Goal: Information Seeking & Learning: Check status

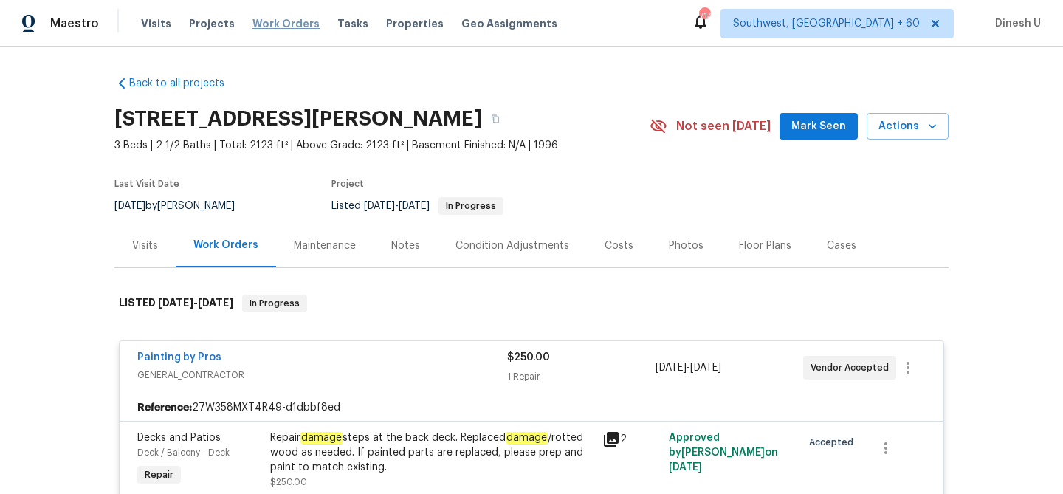
click at [279, 19] on span "Work Orders" at bounding box center [285, 23] width 67 height 15
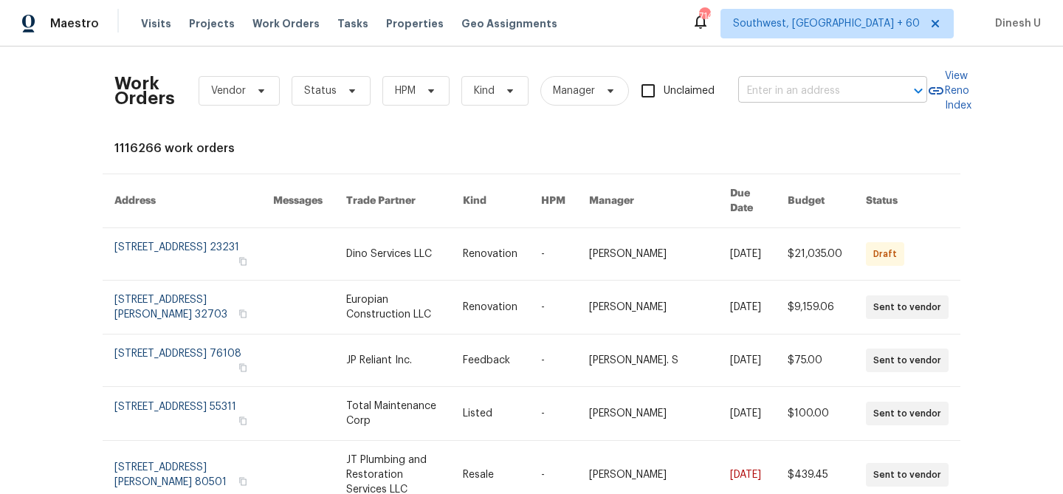
click at [779, 99] on input "text" at bounding box center [812, 91] width 148 height 23
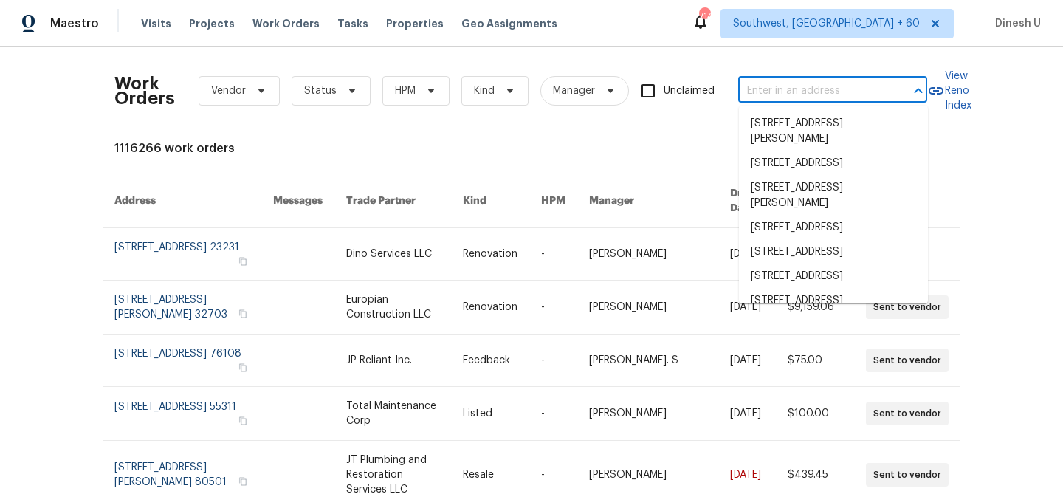
paste input "[STREET_ADDRESS][PERSON_NAME]"
type input "[STREET_ADDRESS][PERSON_NAME]"
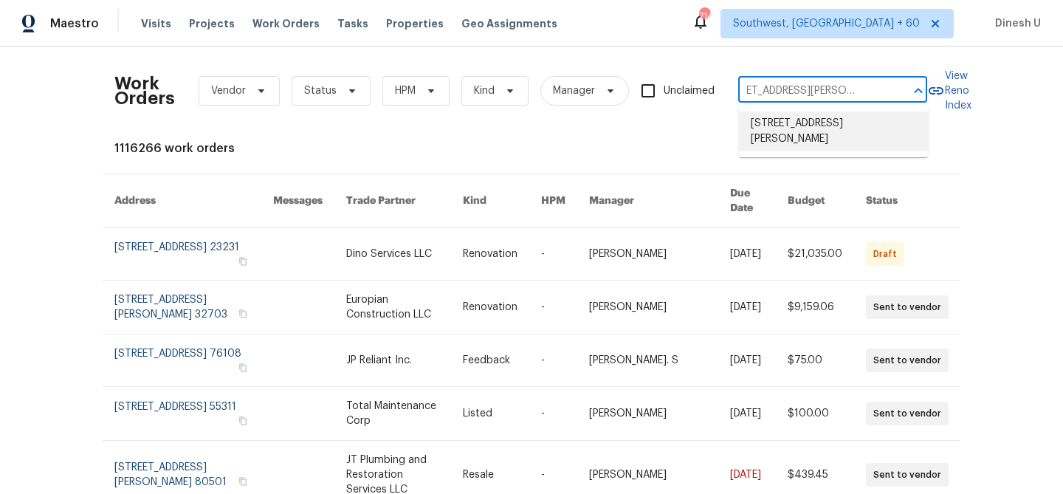
click at [771, 140] on li "[STREET_ADDRESS][PERSON_NAME]" at bounding box center [833, 131] width 189 height 40
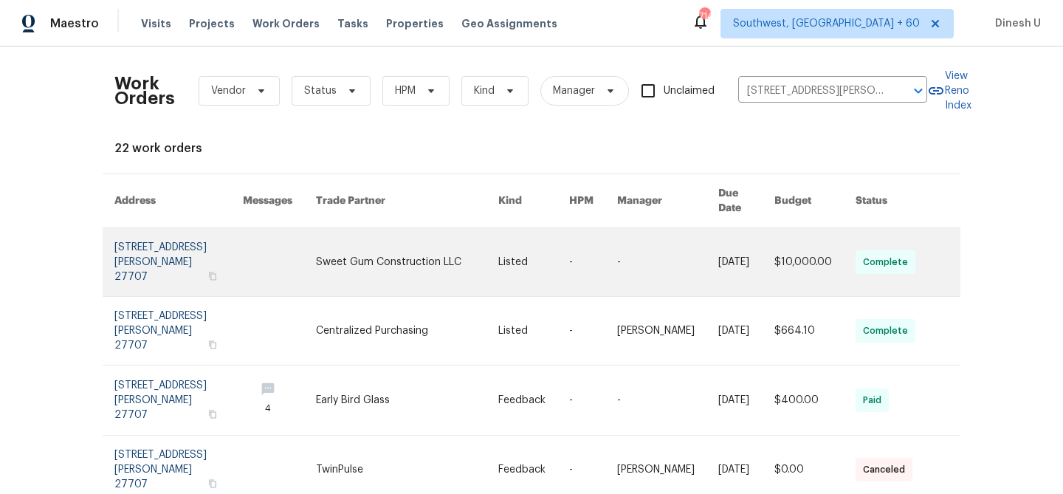
click at [165, 241] on link at bounding box center [178, 262] width 128 height 68
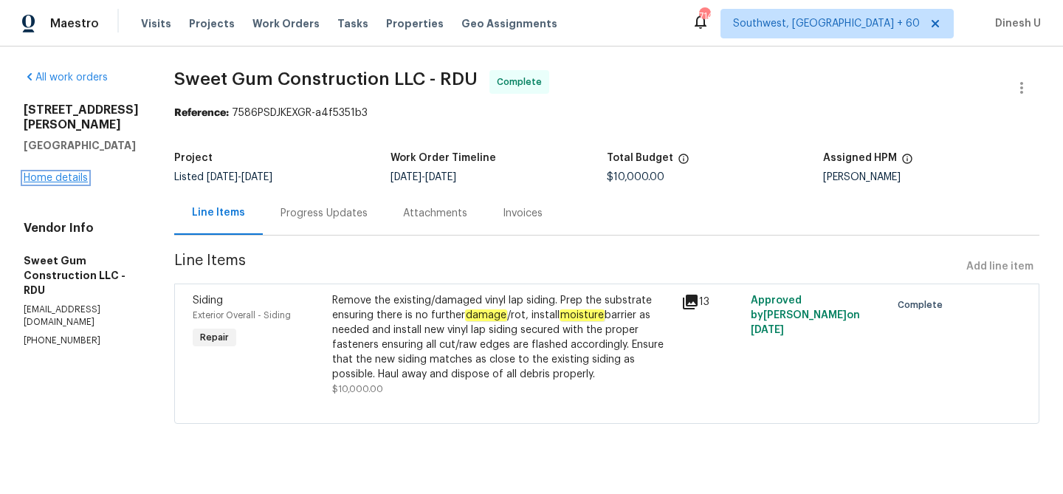
click at [76, 173] on link "Home details" at bounding box center [56, 178] width 64 height 10
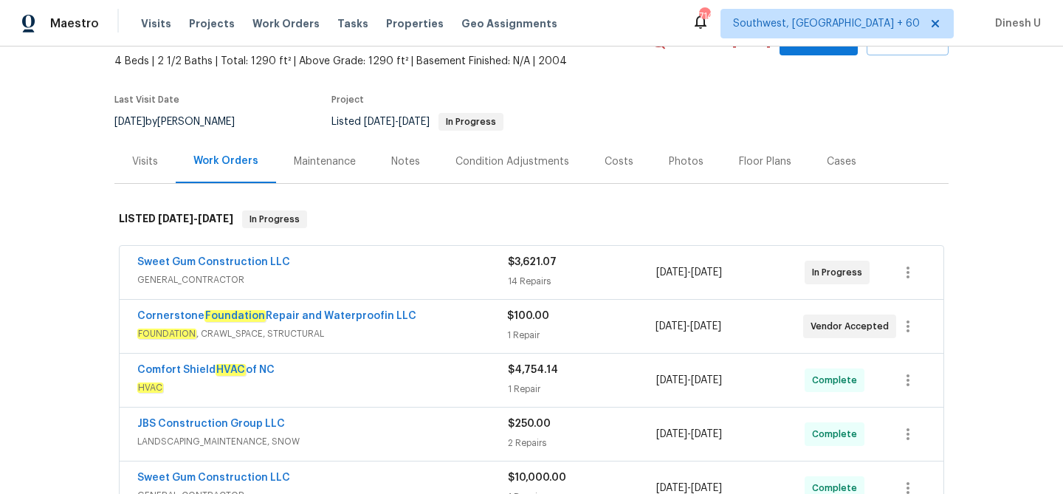
scroll to position [125, 0]
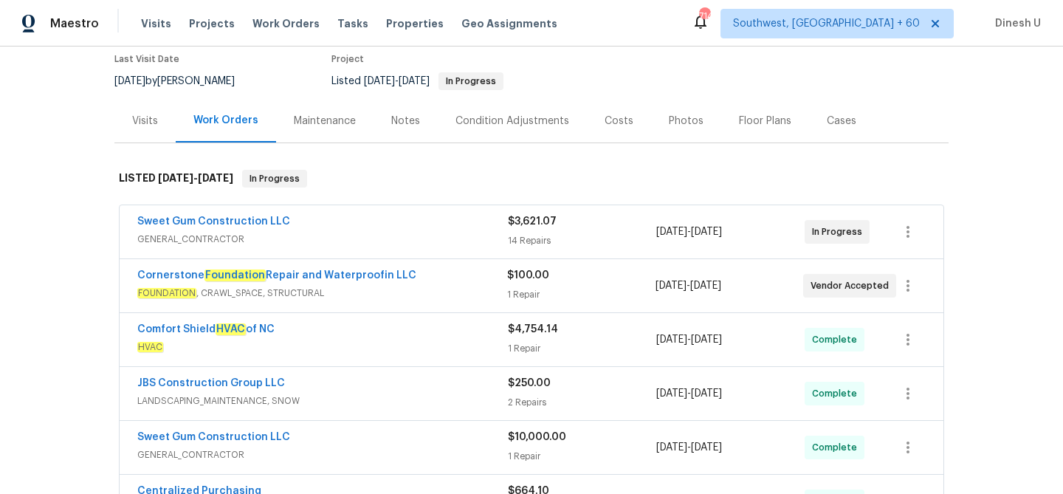
click at [516, 225] on span "$3,621.07" at bounding box center [532, 221] width 49 height 10
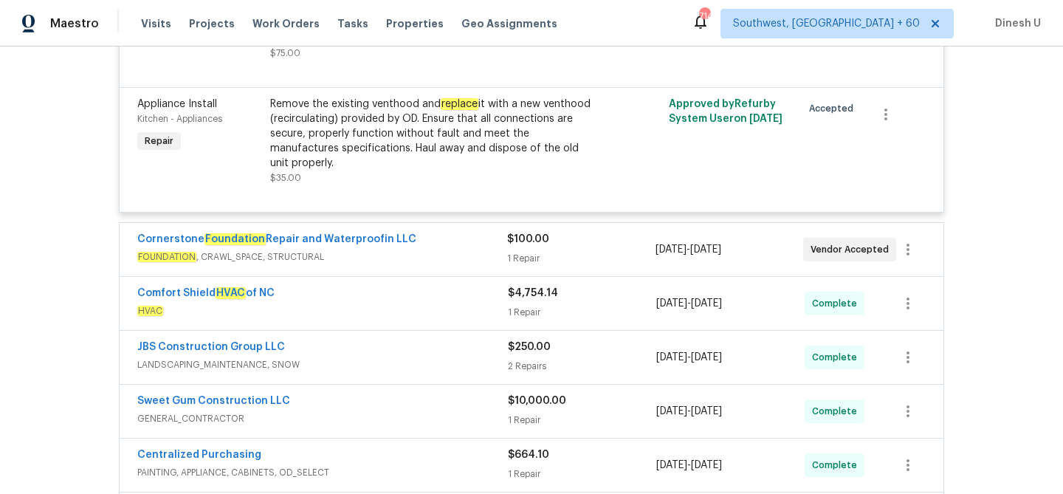
scroll to position [2058, 0]
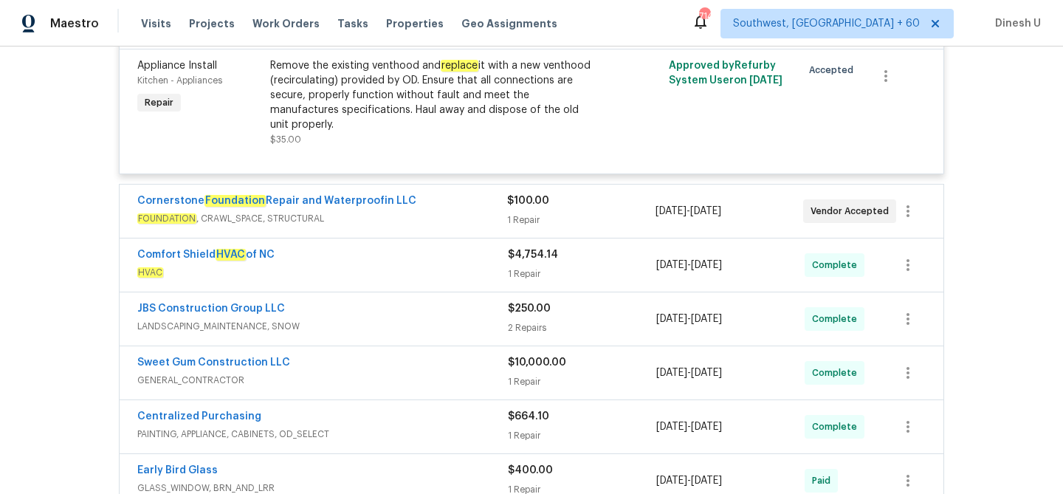
click at [514, 213] on div "1 Repair" at bounding box center [581, 220] width 148 height 15
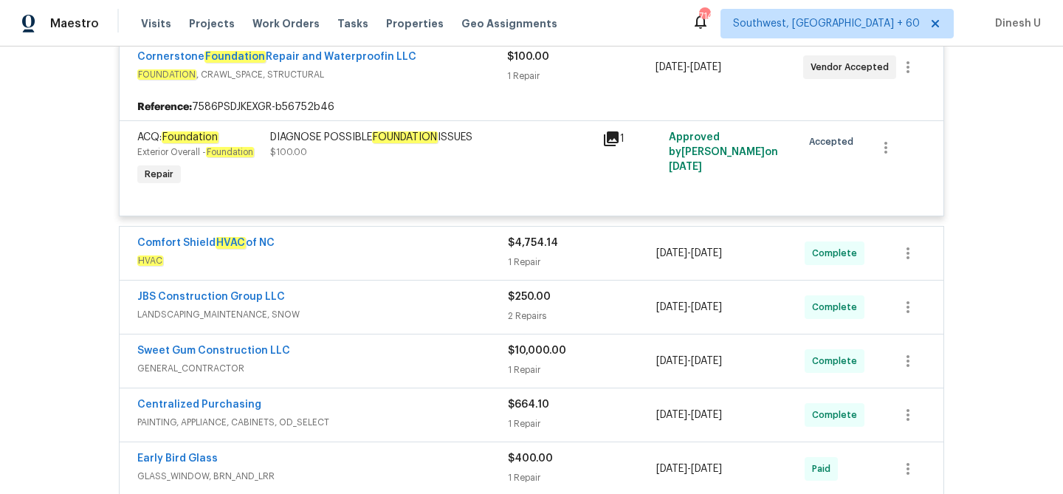
scroll to position [2227, 0]
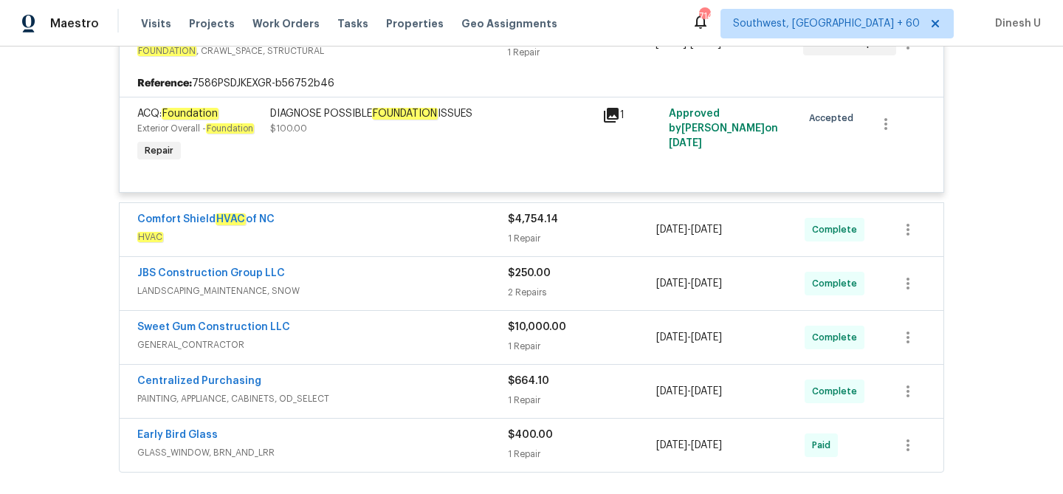
click at [520, 231] on div "1 Repair" at bounding box center [582, 238] width 148 height 15
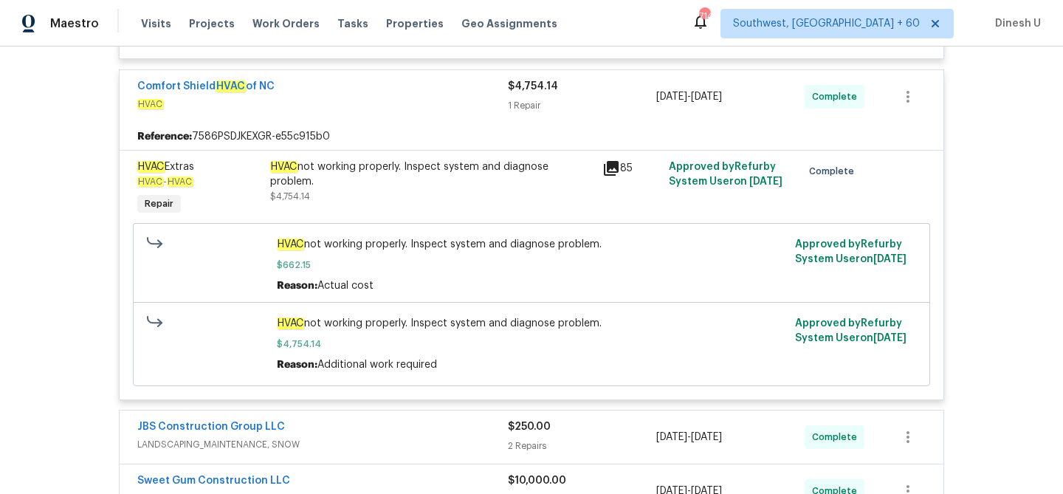
scroll to position [2356, 0]
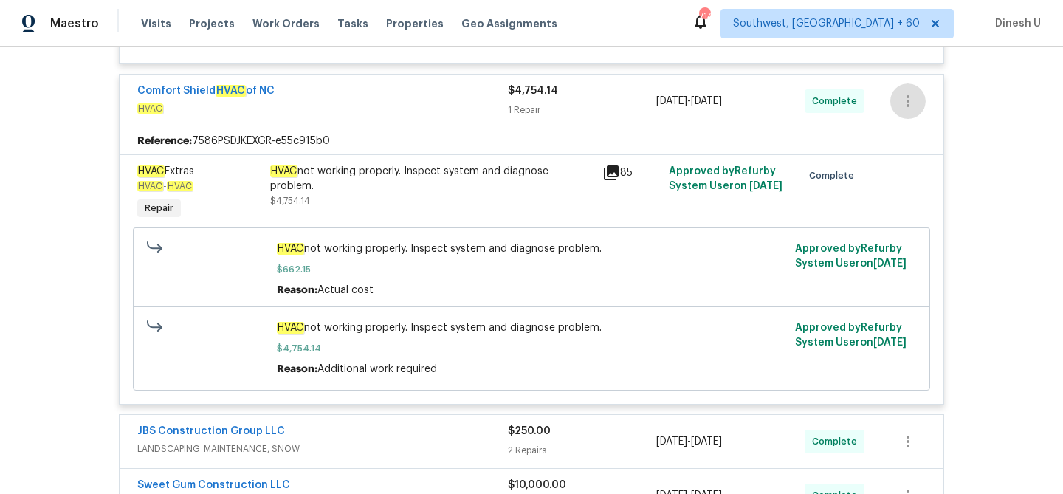
click at [384, 283] on div "Reason: Actual cost" at bounding box center [532, 290] width 510 height 15
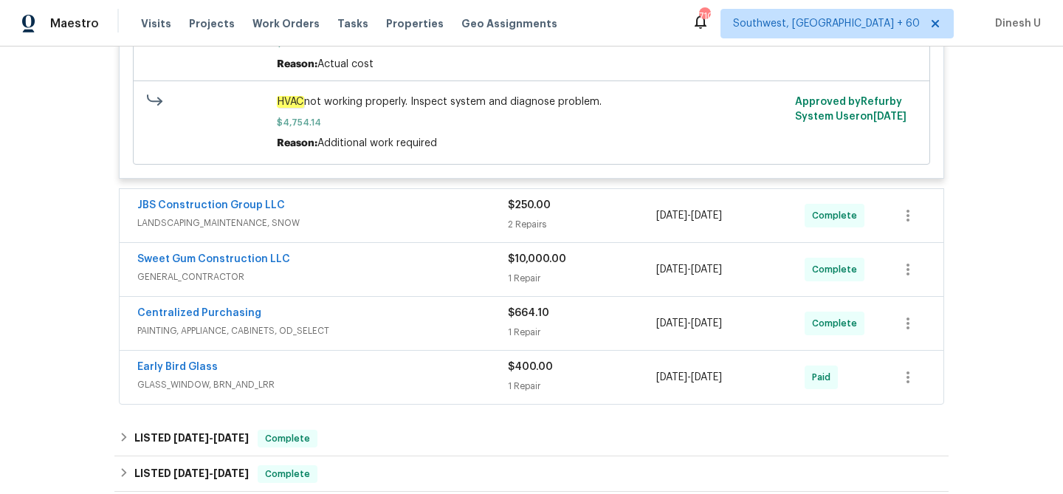
scroll to position [2616, 0]
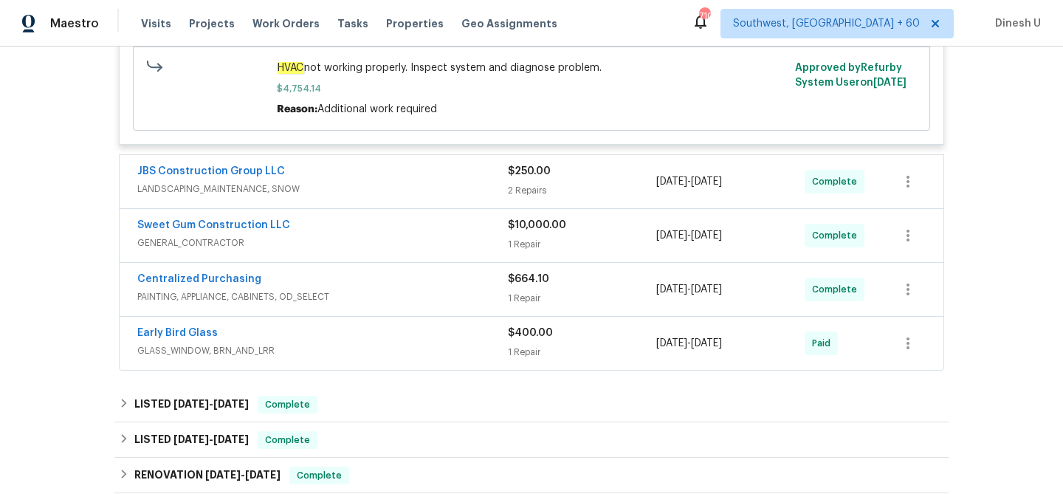
click at [521, 164] on div "$250.00 2 Repairs" at bounding box center [582, 181] width 148 height 35
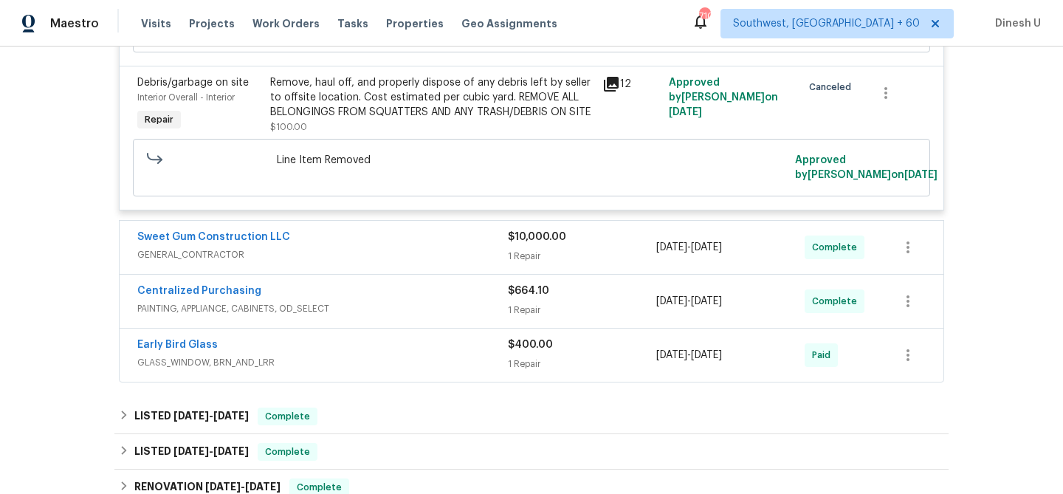
scroll to position [2985, 0]
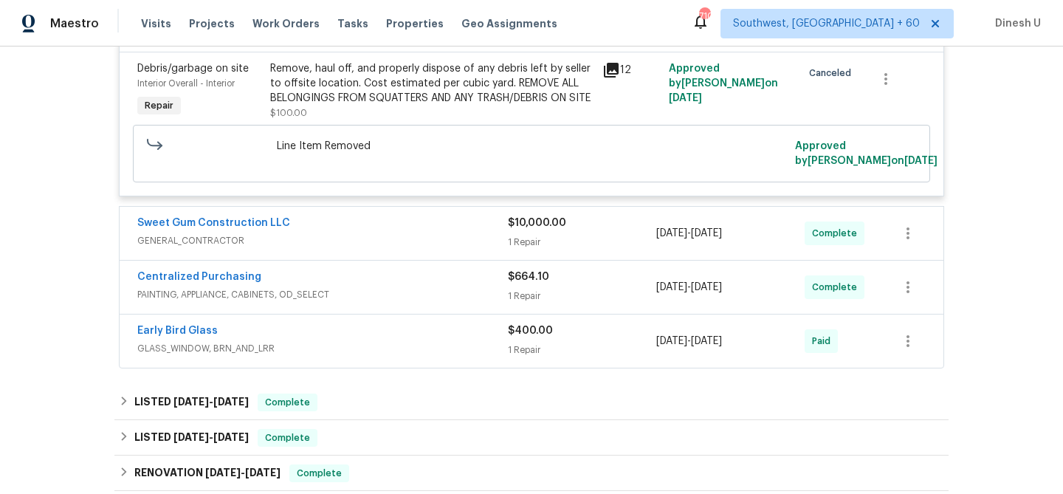
click at [520, 235] on div "1 Repair" at bounding box center [582, 242] width 148 height 15
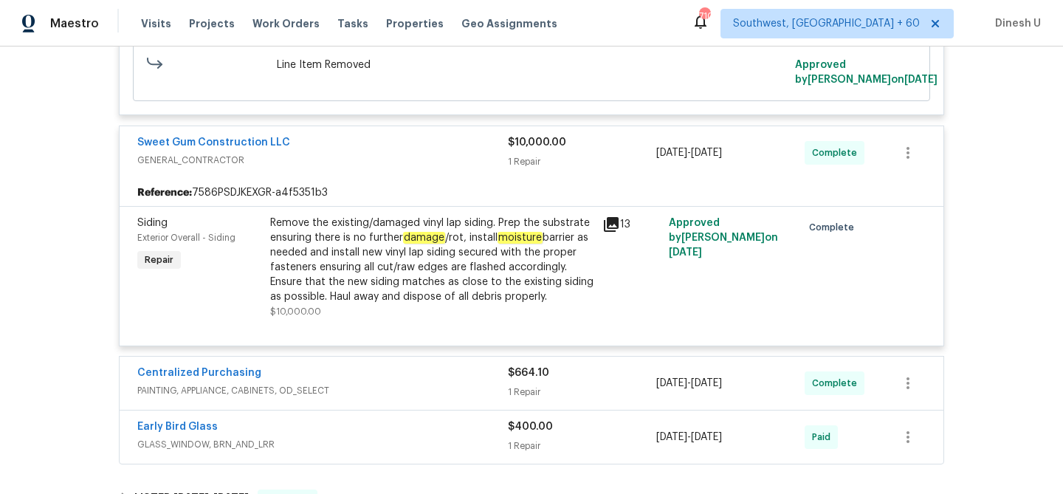
scroll to position [3076, 0]
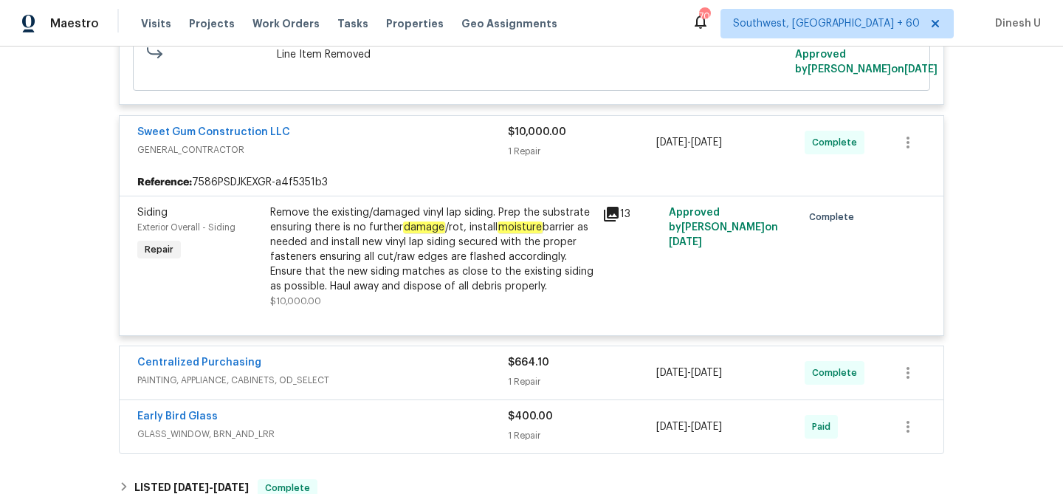
click at [351, 238] on div "Remove the existing/damaged vinyl lap siding. Prep the substrate ensuring there…" at bounding box center [431, 249] width 323 height 89
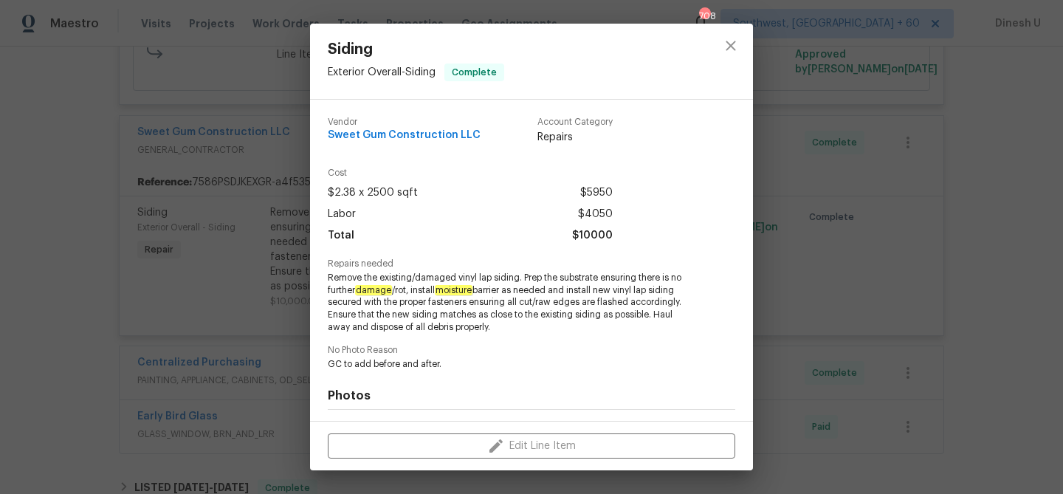
drag, startPoint x: 414, startPoint y: 287, endPoint x: 476, endPoint y: 292, distance: 62.2
click at [477, 292] on span "Remove the existing/damaged vinyl lap siding. Prep the substrate ensuring there…" at bounding box center [511, 303] width 367 height 62
drag, startPoint x: 577, startPoint y: 291, endPoint x: 687, endPoint y: 289, distance: 110.0
click at [687, 289] on span "Remove the existing/damaged vinyl lap siding. Prep the substrate ensuring there…" at bounding box center [511, 303] width 367 height 62
copy span "nstall new vinyl lap siding"
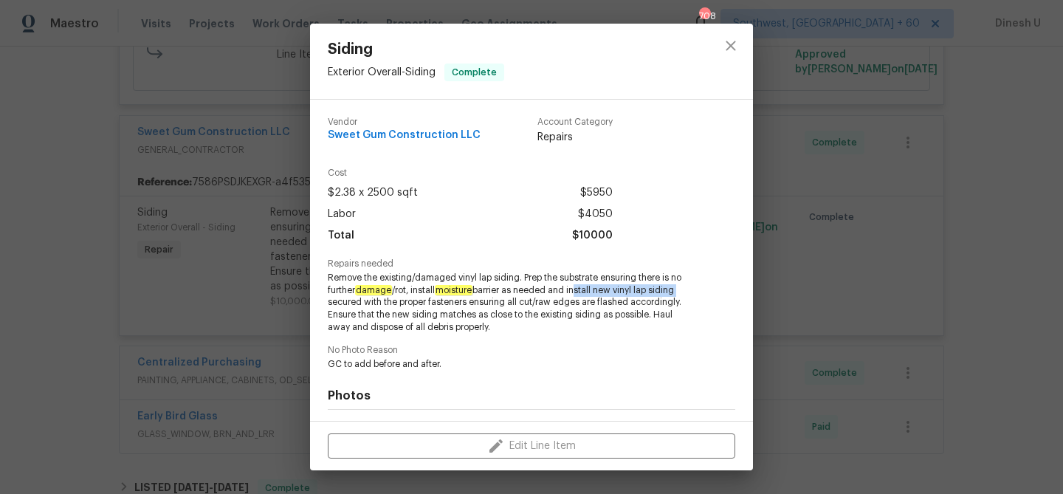
click at [213, 267] on div "Siding Exterior Overall - Siding Complete Vendor Sweet Gum Construction LLC Acc…" at bounding box center [531, 247] width 1063 height 494
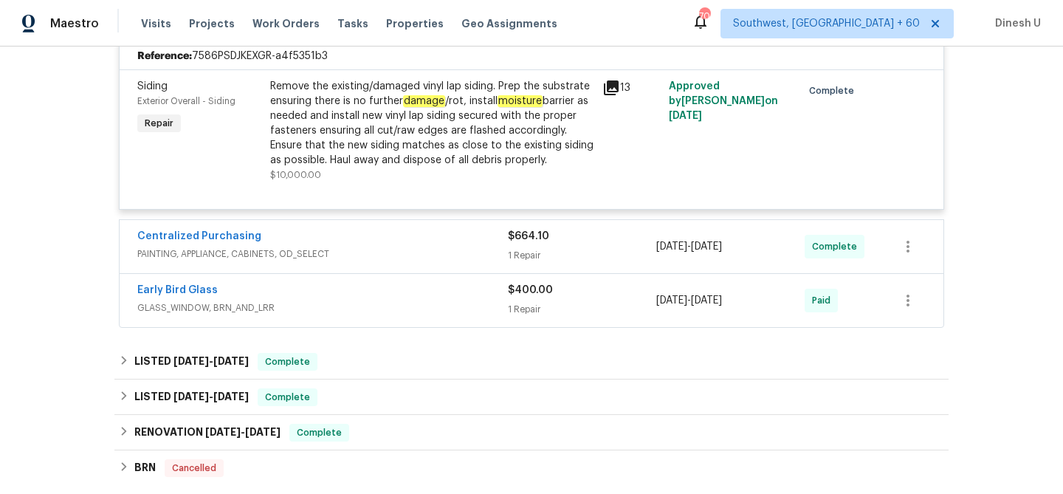
scroll to position [3227, 0]
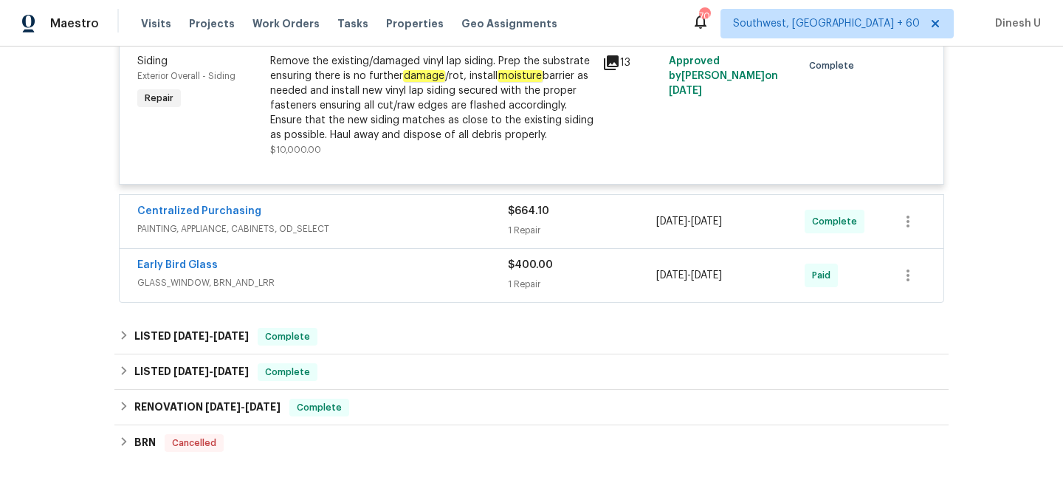
click at [502, 221] on span "PAINTING, APPLIANCE, CABINETS, OD_SELECT" at bounding box center [322, 228] width 370 height 15
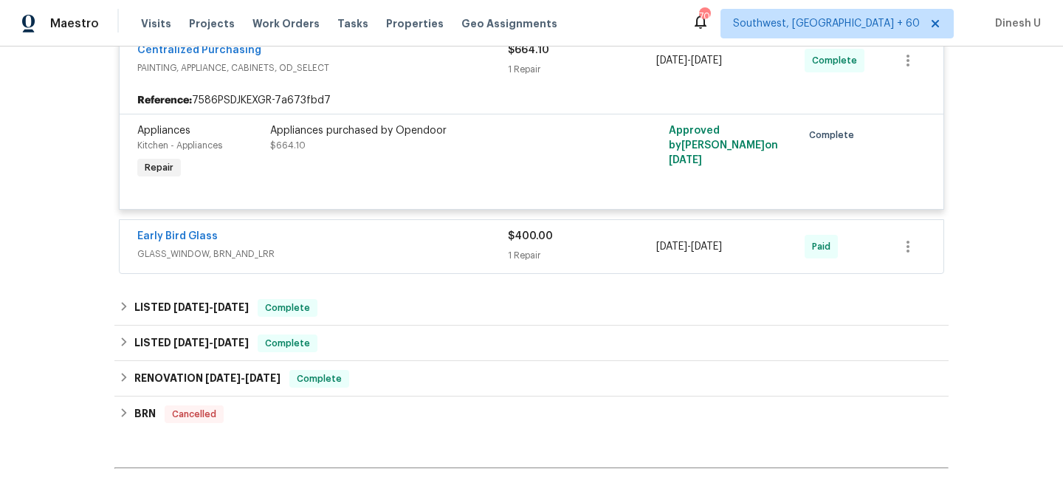
scroll to position [3408, 0]
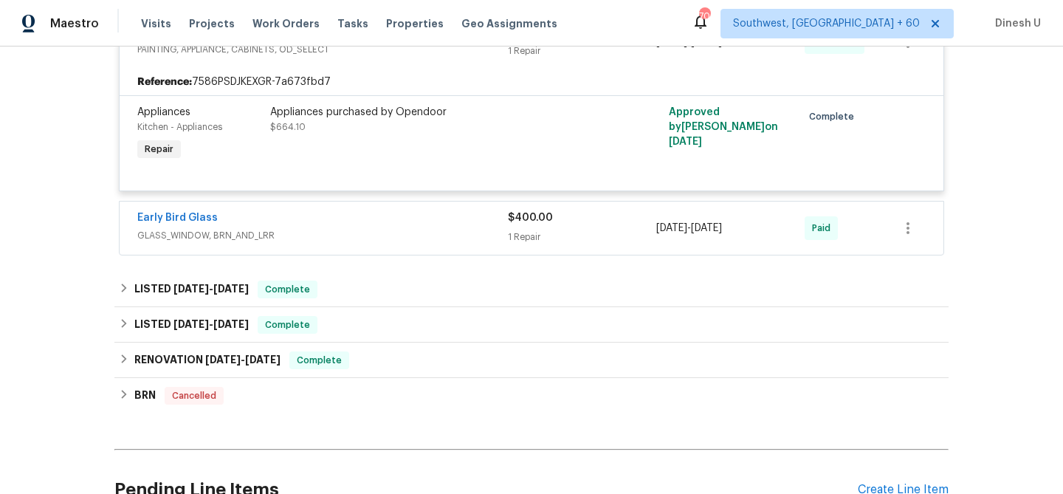
click at [531, 230] on div "1 Repair" at bounding box center [582, 237] width 148 height 15
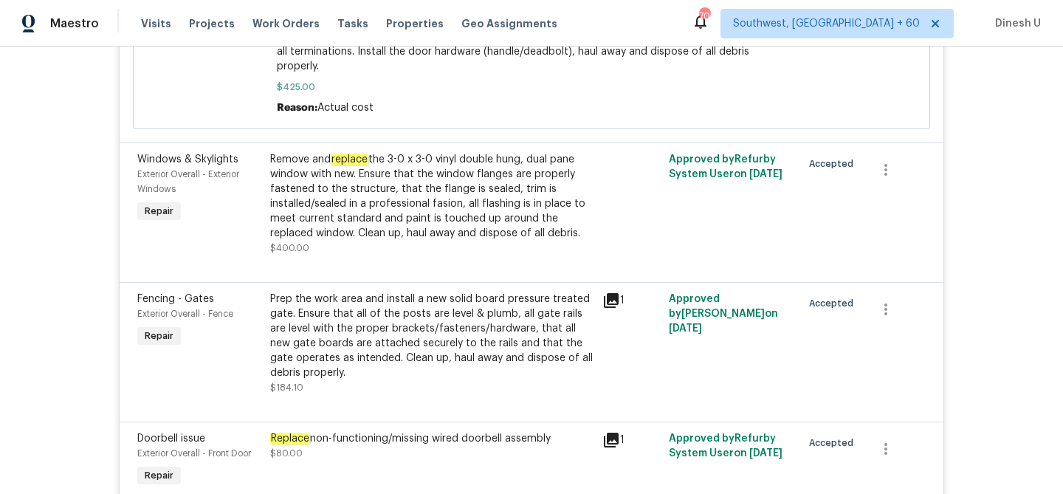
scroll to position [0, 0]
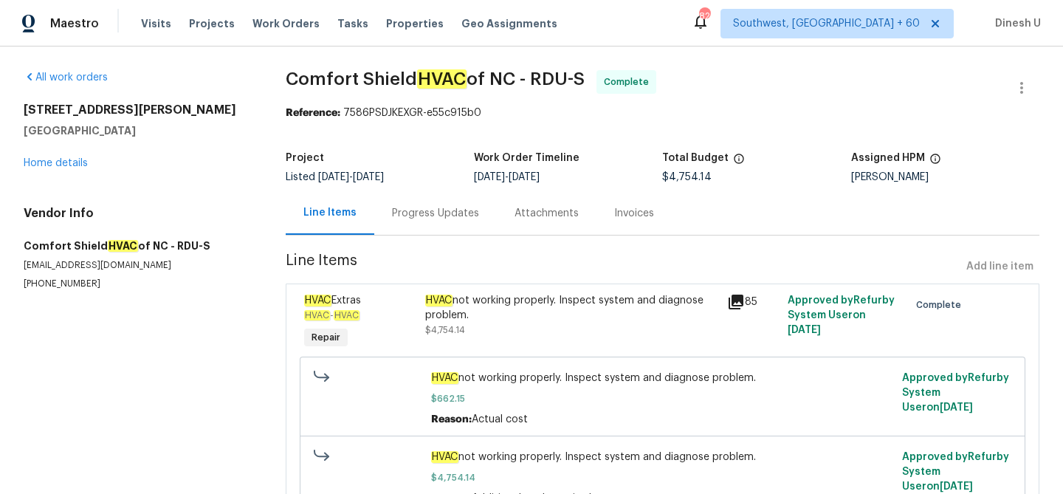
click at [409, 203] on div "Progress Updates" at bounding box center [435, 213] width 123 height 44
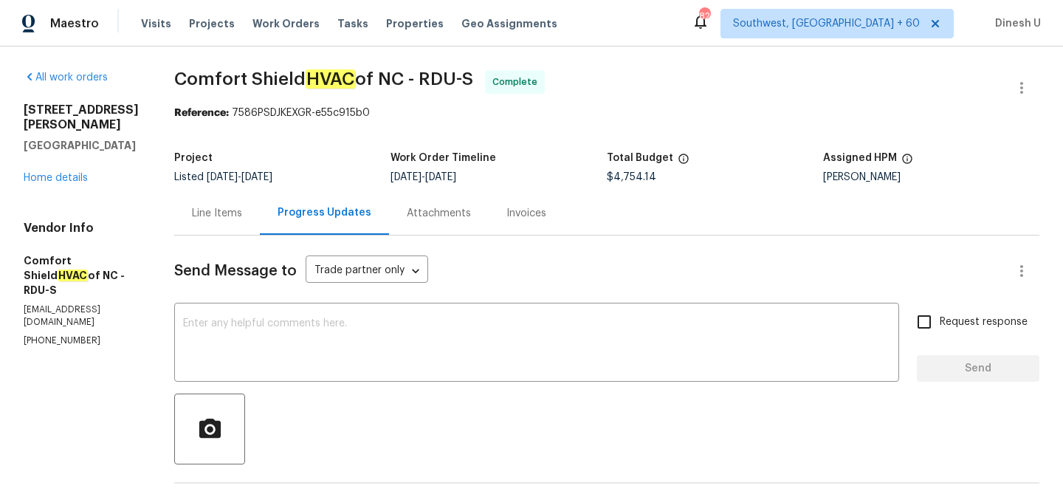
click at [242, 213] on div "Line Items" at bounding box center [217, 213] width 50 height 15
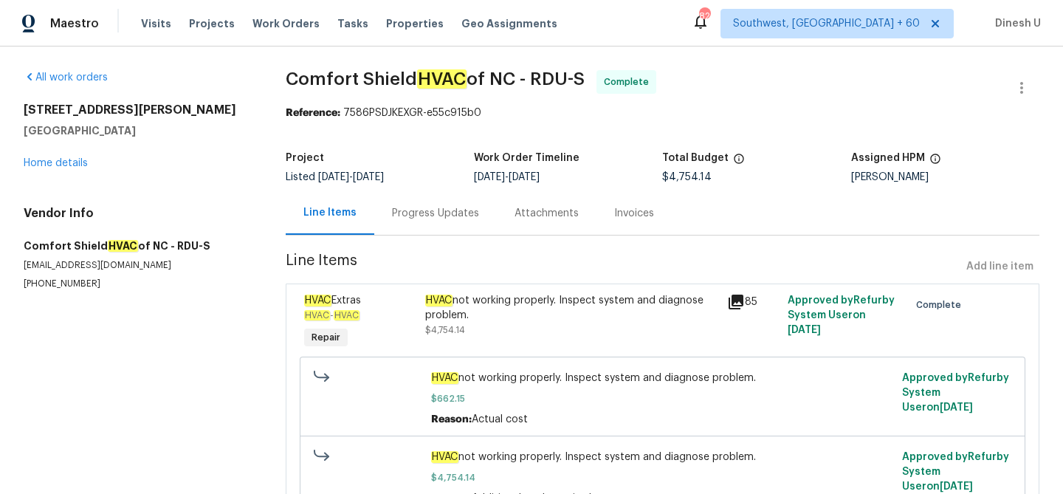
click at [731, 292] on div "85" at bounding box center [753, 323] width 61 height 68
click at [663, 302] on div "HVAC not working properly. Inspect system and diagnose problem." at bounding box center [572, 308] width 294 height 30
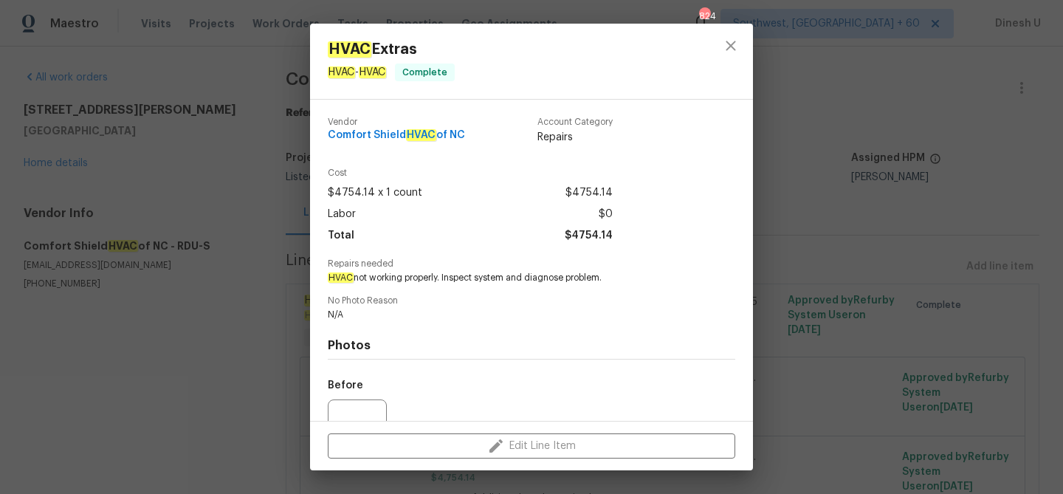
scroll to position [148, 0]
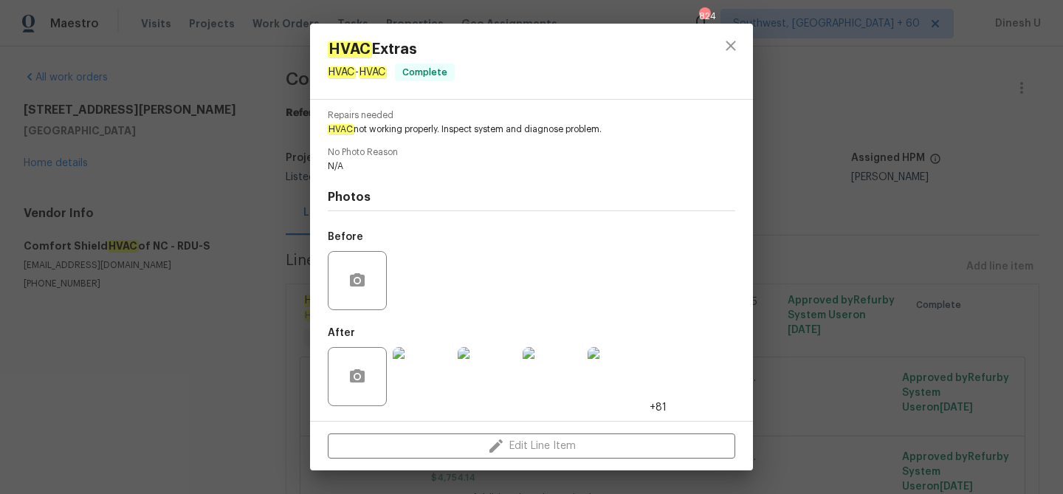
click at [419, 362] on img at bounding box center [422, 376] width 59 height 59
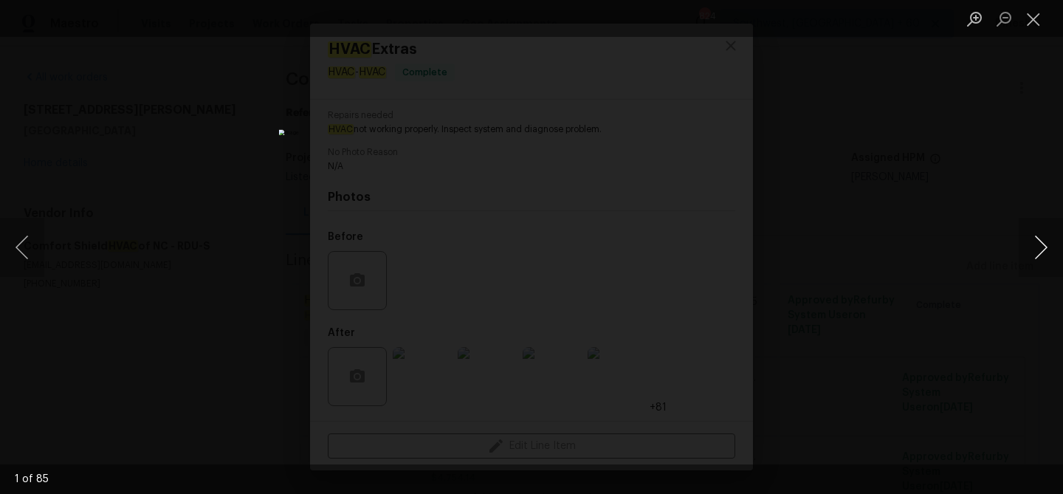
click at [1047, 244] on button "Next image" at bounding box center [1040, 247] width 44 height 59
click at [1030, 21] on button "Close lightbox" at bounding box center [1033, 19] width 30 height 26
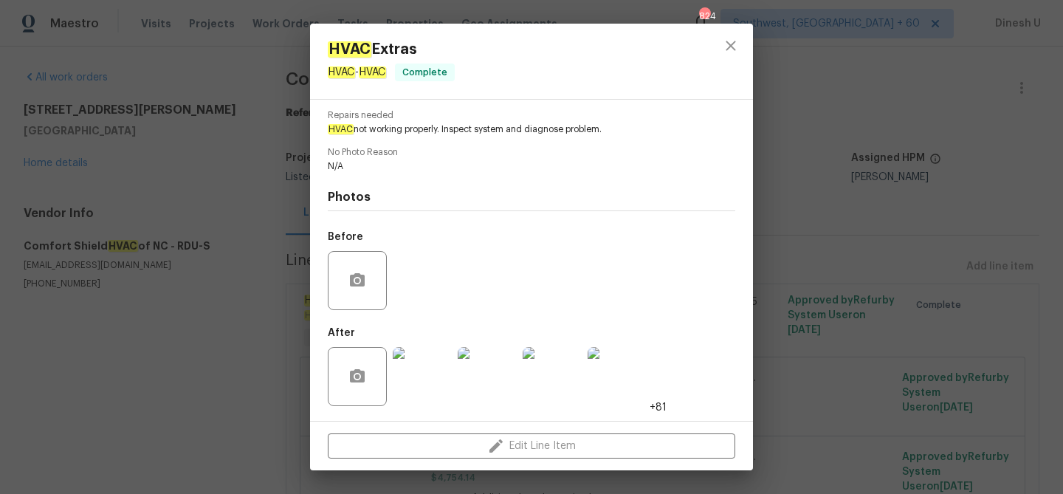
click at [197, 330] on div "HVAC Extras HVAC - HVAC Complete Vendor Comfort Shield HVAC of NC Account Categ…" at bounding box center [531, 247] width 1063 height 494
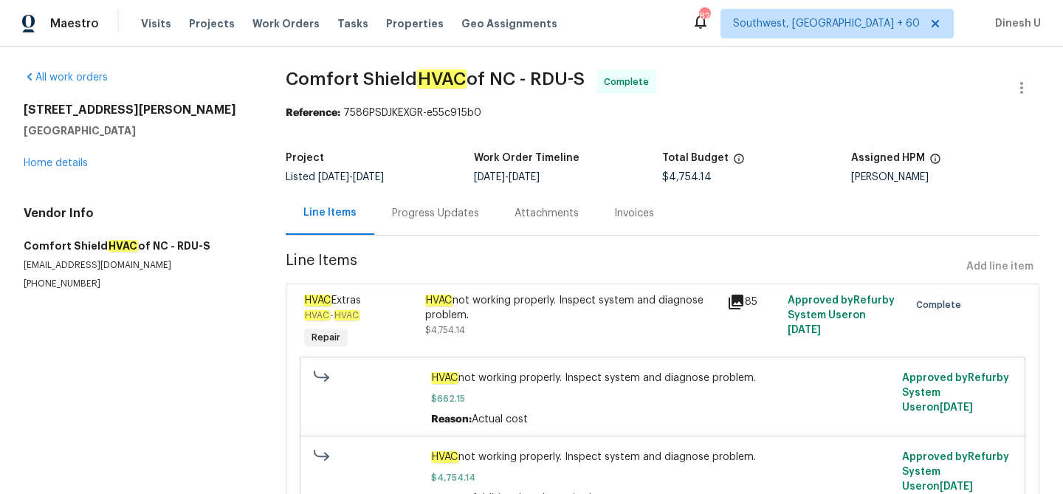
click at [633, 217] on div "Invoices" at bounding box center [634, 213] width 40 height 15
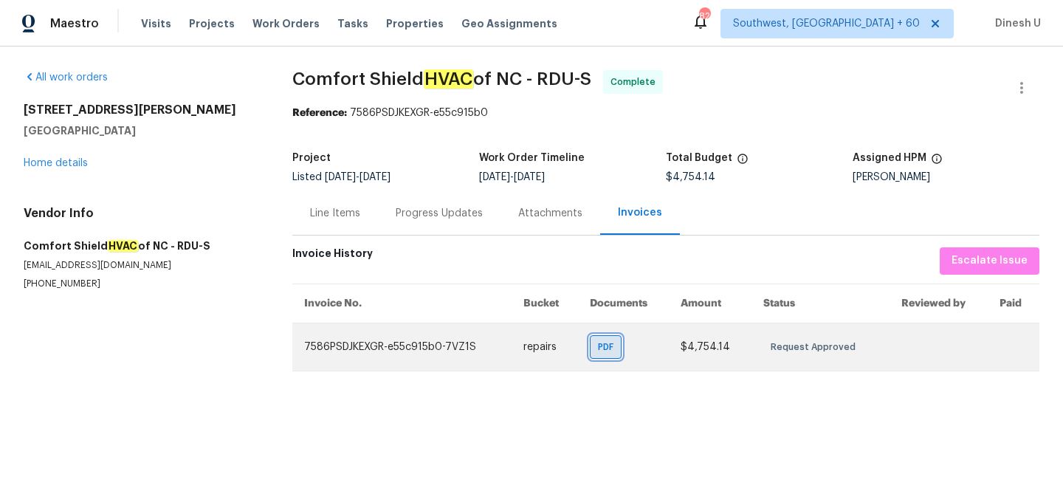
click at [616, 348] on span "PDF" at bounding box center [608, 346] width 21 height 15
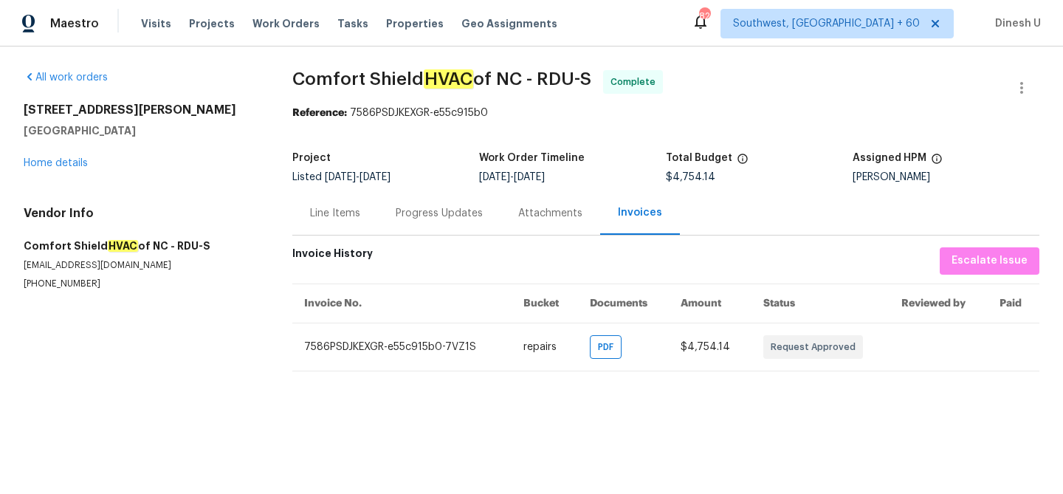
click at [401, 207] on div "Progress Updates" at bounding box center [439, 213] width 87 height 15
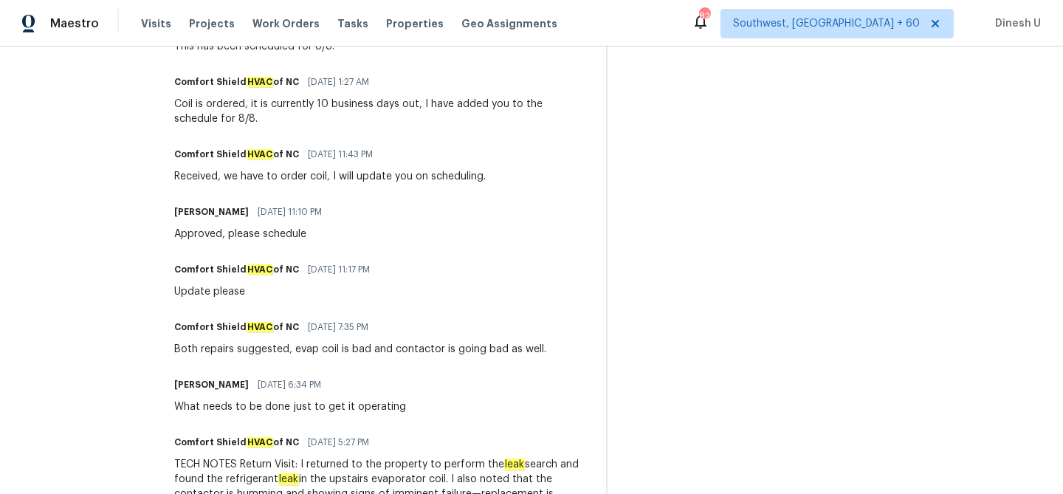
scroll to position [820, 0]
